Goal: Information Seeking & Learning: Check status

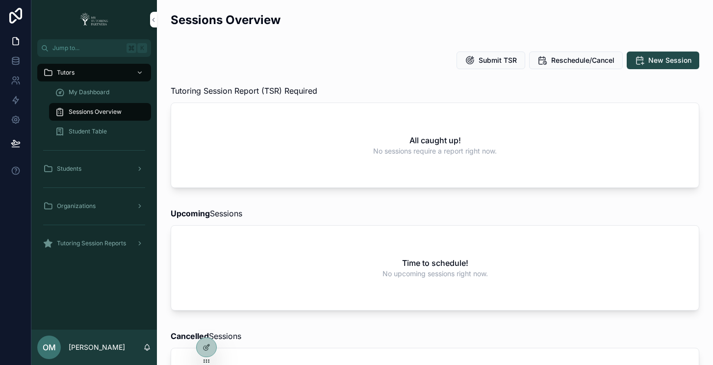
click at [0, 0] on icon at bounding box center [0, 0] width 0 height 0
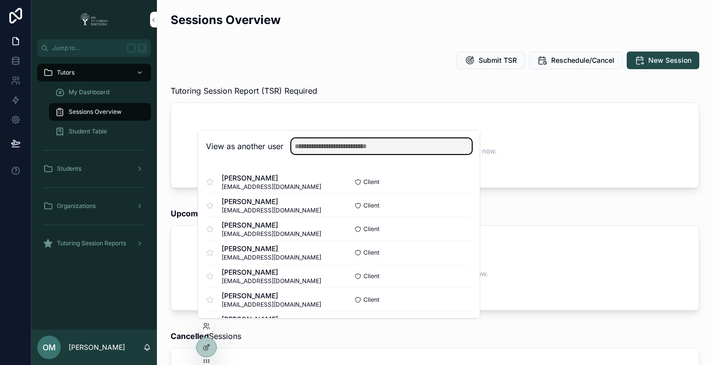
click at [372, 142] on input "text" at bounding box center [381, 146] width 180 height 16
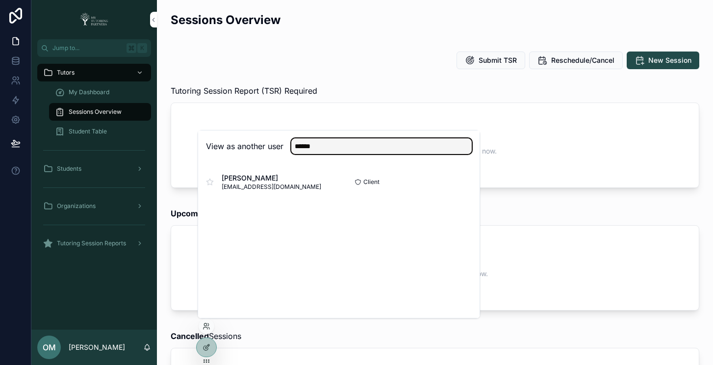
type input "******"
click at [0, 0] on button "Select" at bounding box center [0, 0] width 0 height 0
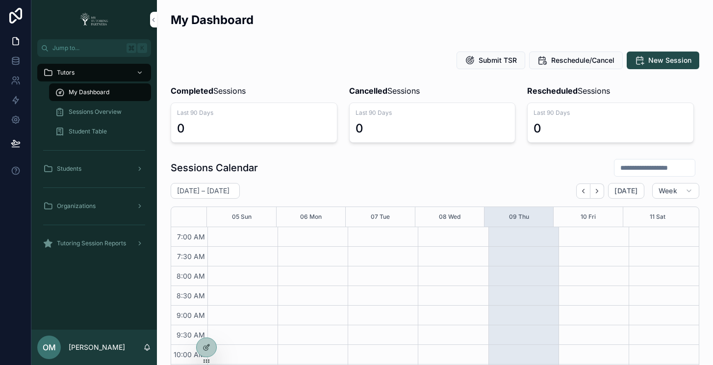
scroll to position [274, 0]
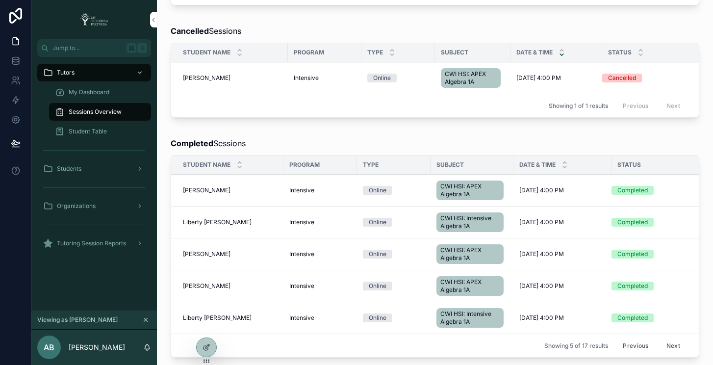
scroll to position [484, 0]
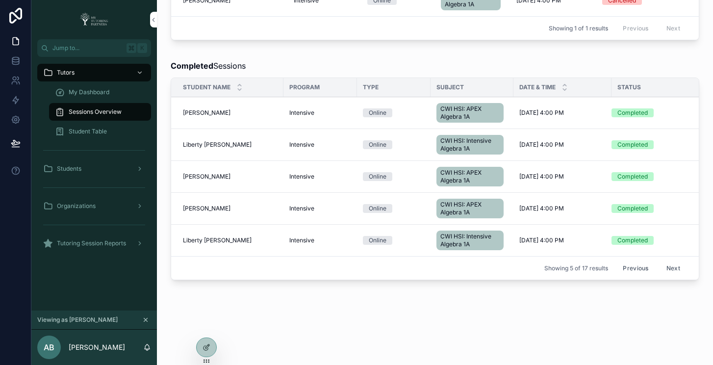
click at [197, 117] on span "Aliriza Latipov" at bounding box center [207, 113] width 48 height 8
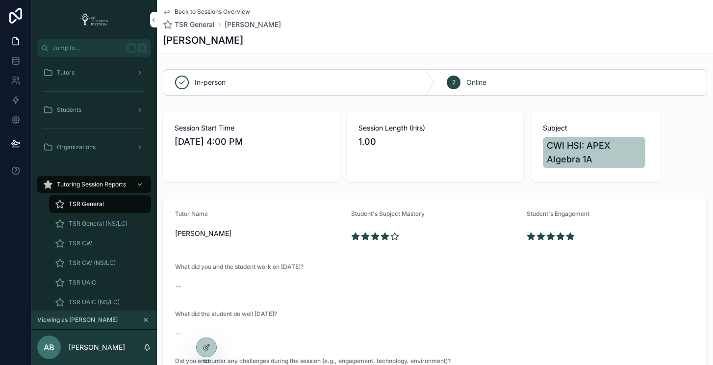
click at [169, 11] on icon "scrollable content" at bounding box center [167, 12] width 8 height 8
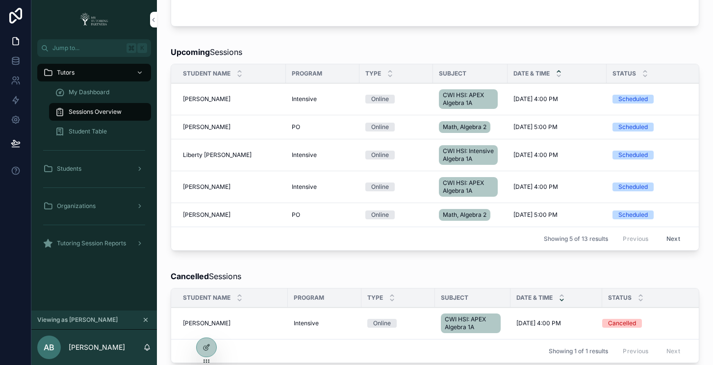
scroll to position [265, 0]
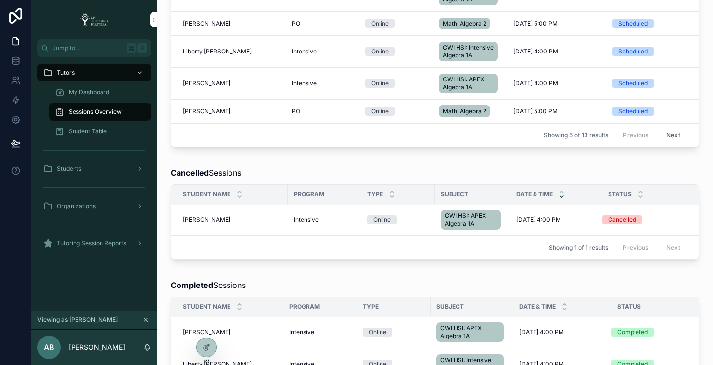
click at [206, 224] on span "Aliriza Latipov" at bounding box center [207, 220] width 48 height 8
click at [211, 224] on span "Aliriza Latipov" at bounding box center [207, 220] width 48 height 8
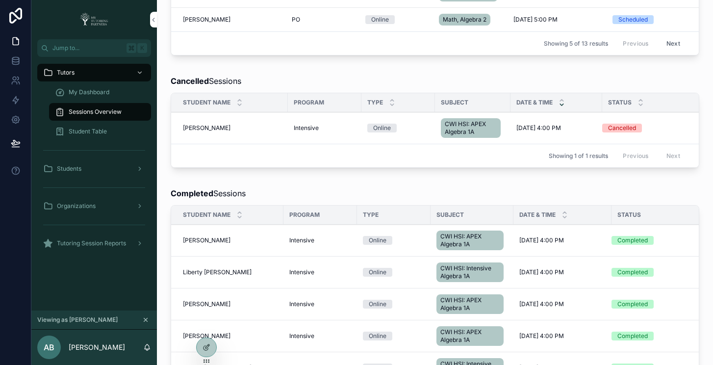
scroll to position [477, 0]
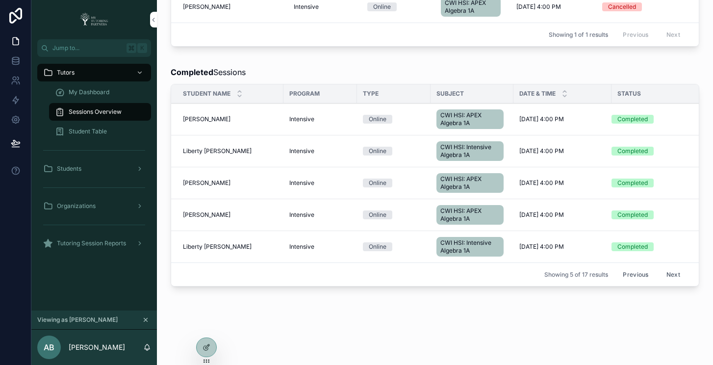
click at [208, 219] on span "Aliriza Latipov" at bounding box center [207, 215] width 48 height 8
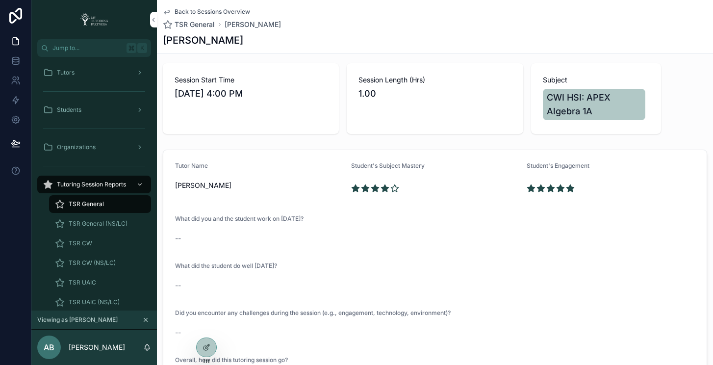
scroll to position [49, 0]
click at [108, 239] on div "TSR CW" at bounding box center [100, 243] width 90 height 16
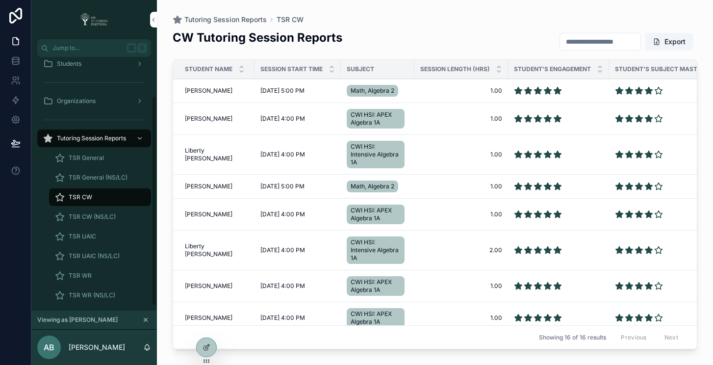
scroll to position [47, 0]
click at [203, 117] on span "Aliriza Latipov" at bounding box center [209, 119] width 48 height 8
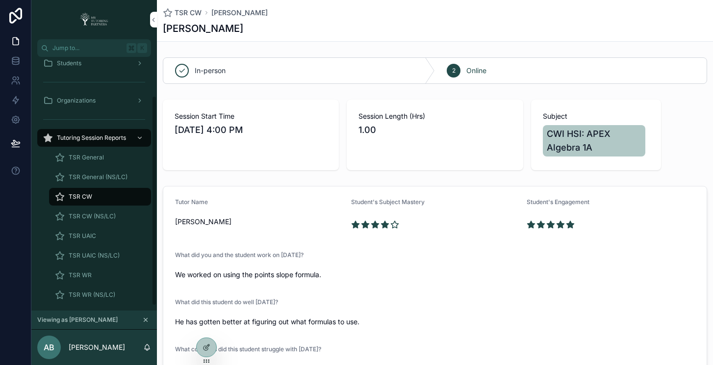
click at [88, 198] on span "TSR CW" at bounding box center [81, 197] width 24 height 8
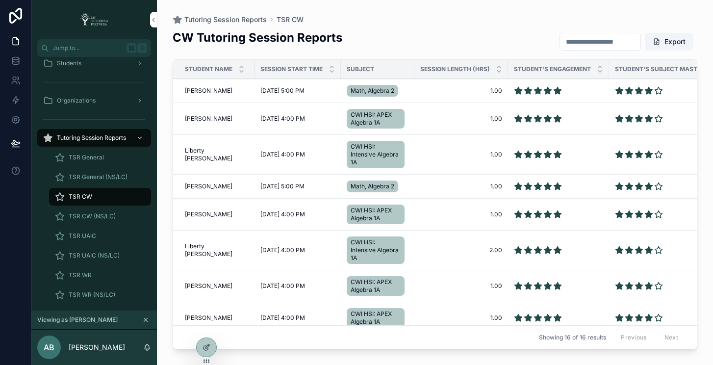
click at [582, 42] on input "scrollable content" at bounding box center [600, 42] width 80 height 14
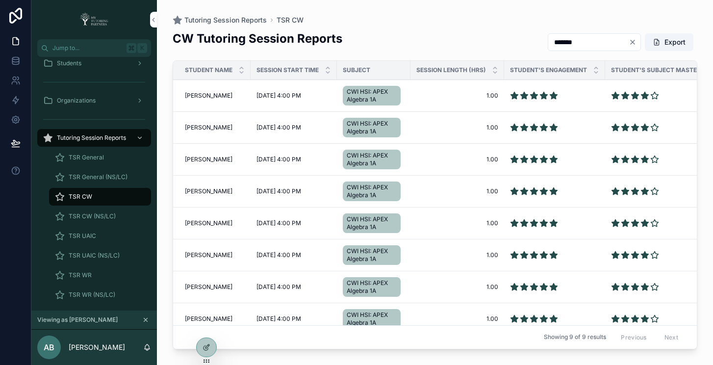
type input "*******"
click at [191, 127] on span "Aliriza Latipov" at bounding box center [209, 128] width 48 height 8
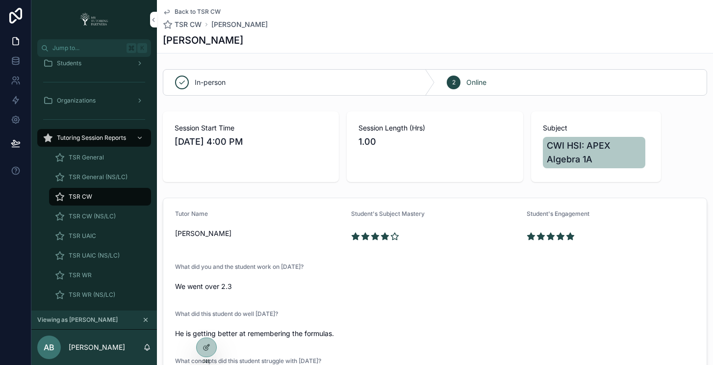
click at [340, 103] on div "In-person 2 Online Session Start Time 9/30/2025 4:00 PM Session Length (Hrs) 1.…" at bounding box center [435, 281] width 556 height 433
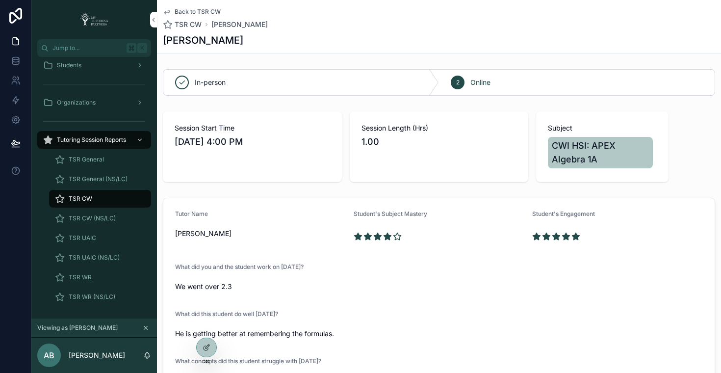
scroll to position [45, 0]
